Goal: Find specific page/section: Find specific page/section

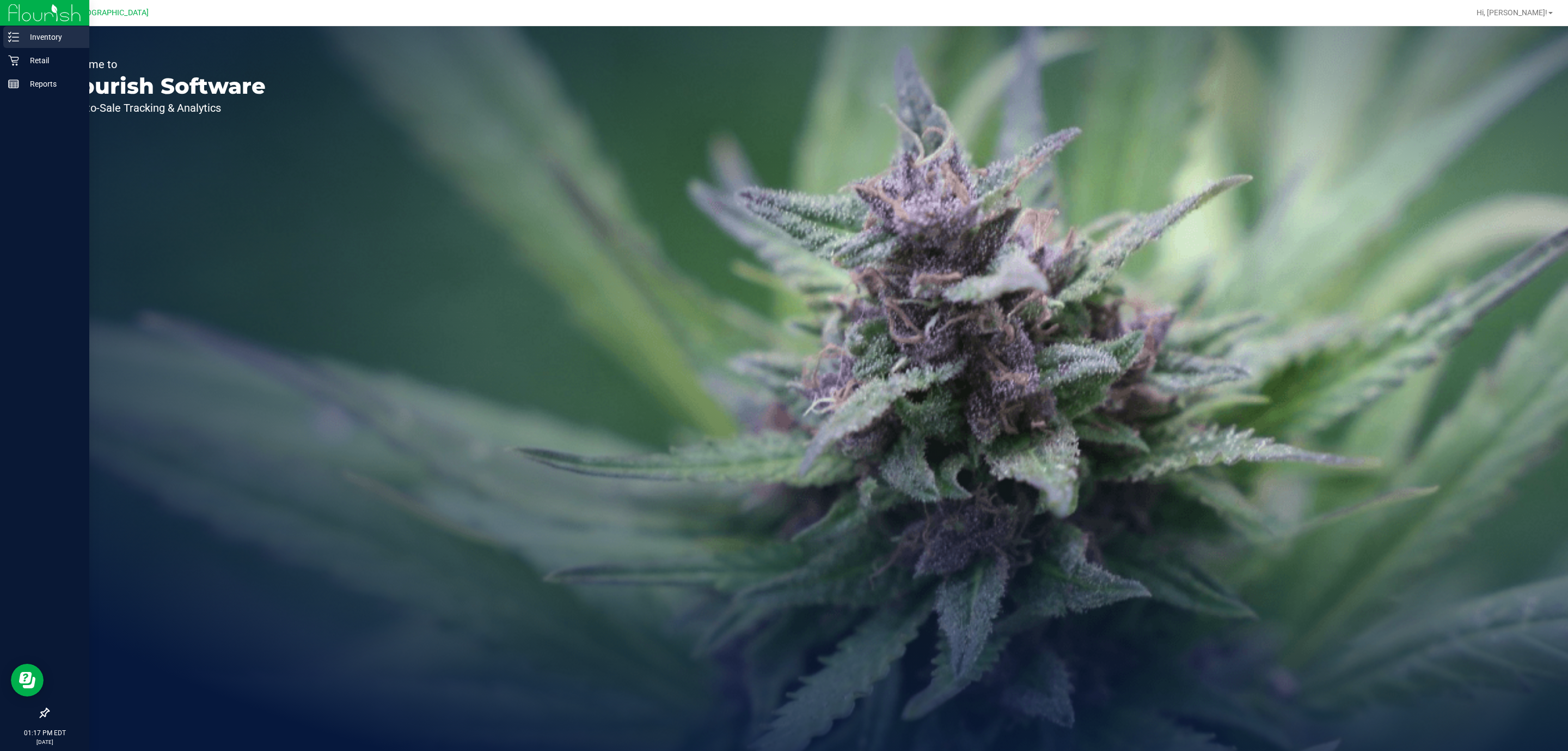
click at [56, 43] on p "Inventory" at bounding box center [51, 37] width 65 height 13
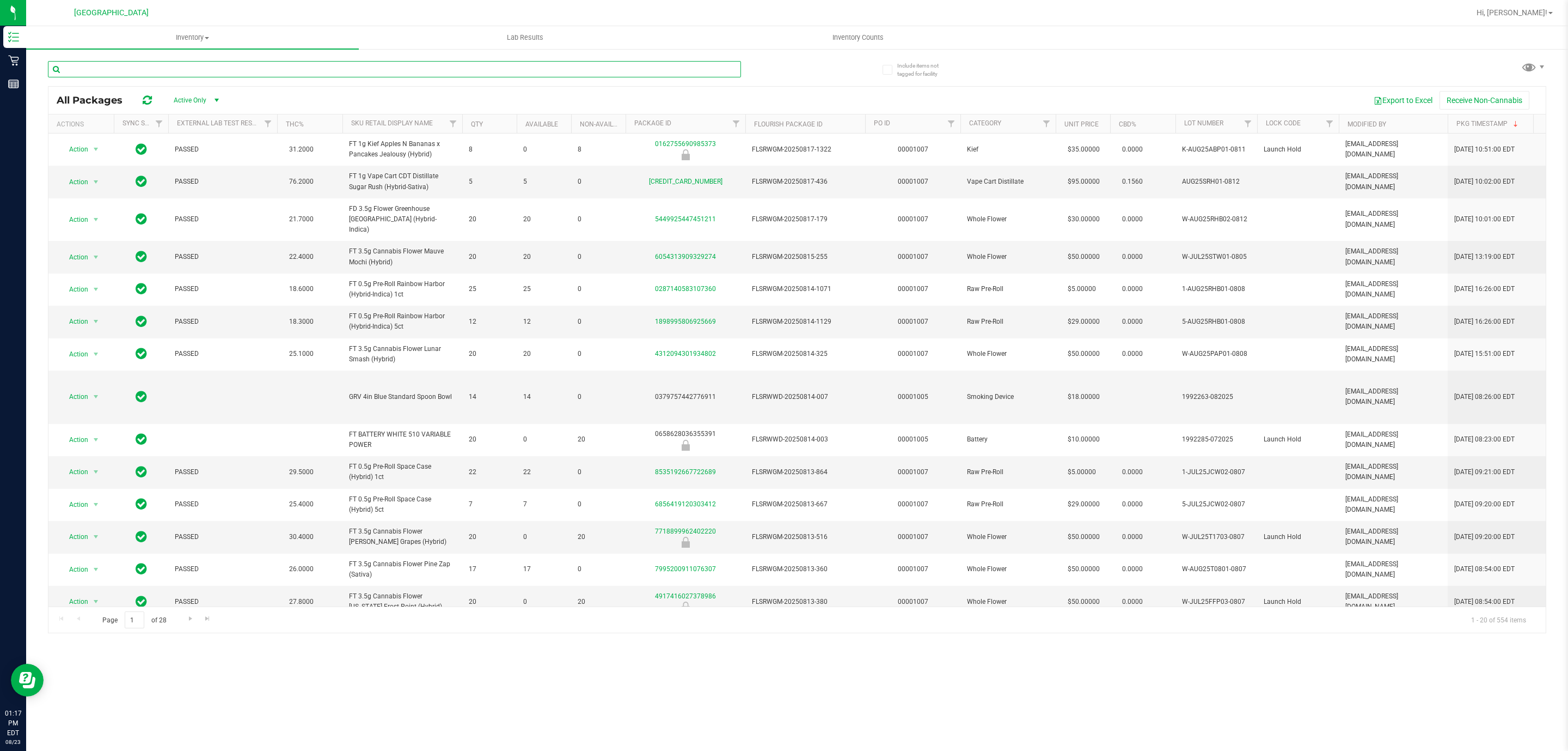
click at [168, 76] on input "text" at bounding box center [394, 69] width 693 height 16
type input "strawberry lemon"
